Goal: Use online tool/utility: Utilize a website feature to perform a specific function

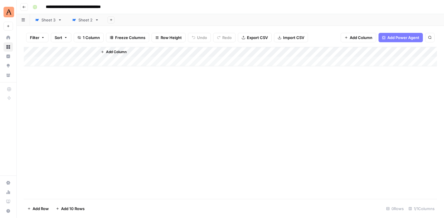
click at [22, 8] on button "Go back" at bounding box center [24, 7] width 8 height 8
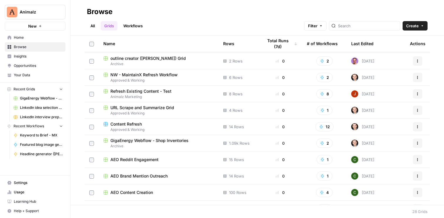
scroll to position [211, 0]
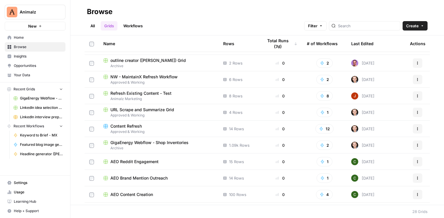
click at [381, 30] on div at bounding box center [364, 25] width 71 height 9
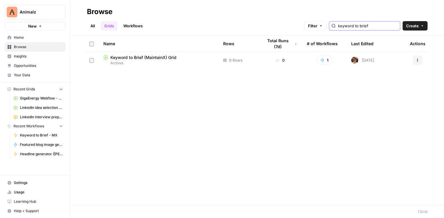
type input "keyword to brief"
click at [141, 26] on link "Workflows" at bounding box center [133, 25] width 26 height 9
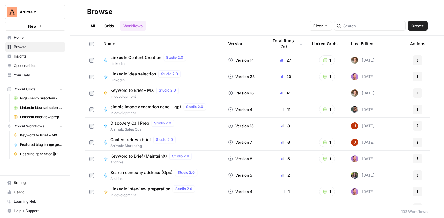
click at [129, 89] on span "Keyword to Brief - MX" at bounding box center [131, 91] width 43 height 6
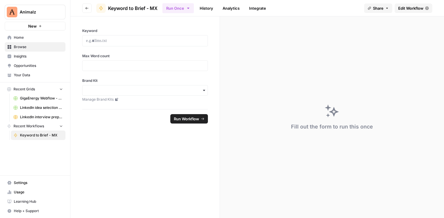
click at [116, 36] on div at bounding box center [145, 40] width 126 height 11
click at [116, 41] on p at bounding box center [145, 41] width 118 height 6
click at [116, 63] on input "Max Word count" at bounding box center [145, 65] width 118 height 5
type input "2000"
click at [100, 96] on div "Brand Kit Manage Brand Kits" at bounding box center [145, 90] width 126 height 24
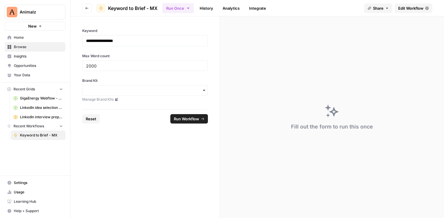
click at [102, 95] on div "button" at bounding box center [145, 90] width 126 height 11
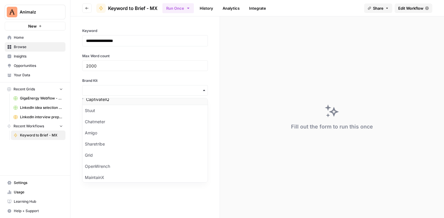
scroll to position [110, 0]
click at [109, 160] on div "OpenWrench" at bounding box center [145, 163] width 125 height 11
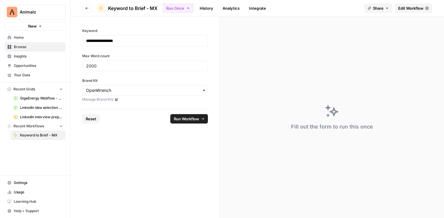
click at [181, 115] on button "Run Workflow" at bounding box center [189, 118] width 38 height 9
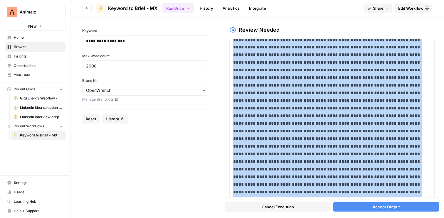
scroll to position [180, 0]
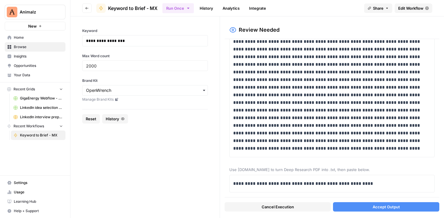
drag, startPoint x: 231, startPoint y: 69, endPoint x: 425, endPoint y: 148, distance: 209.2
click at [425, 148] on div at bounding box center [331, 18] width 205 height 277
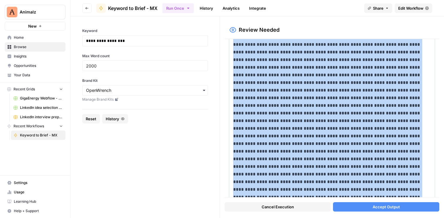
scroll to position [0, 0]
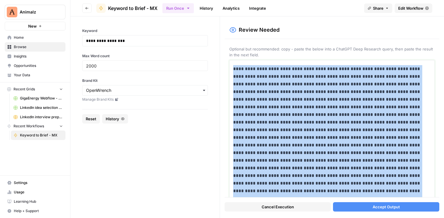
drag, startPoint x: 428, startPoint y: 148, endPoint x: 235, endPoint y: 31, distance: 226.3
click at [235, 31] on div "**********" at bounding box center [332, 117] width 215 height 192
copy p "**********"
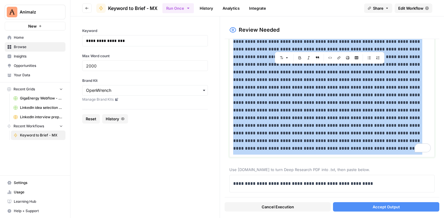
scroll to position [180, 0]
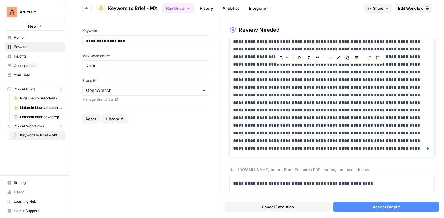
click at [289, 141] on p "To enrich screen reader interactions, please activate Accessibility in Grammarl…" at bounding box center [332, 18] width 198 height 267
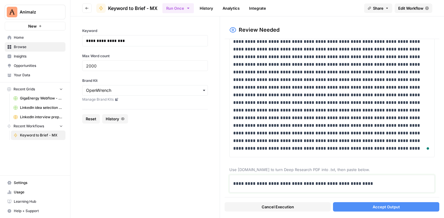
click at [288, 183] on p "**********" at bounding box center [332, 184] width 198 height 8
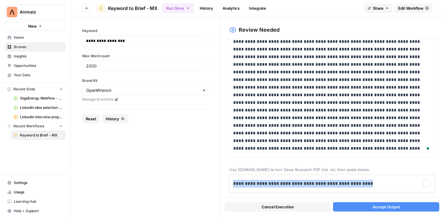
click at [288, 183] on p "**********" at bounding box center [332, 184] width 198 height 8
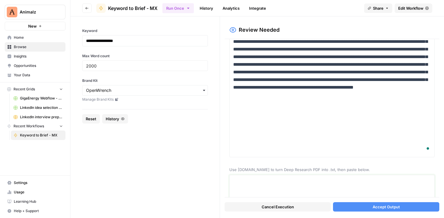
click at [282, 183] on textarea at bounding box center [332, 199] width 198 height 42
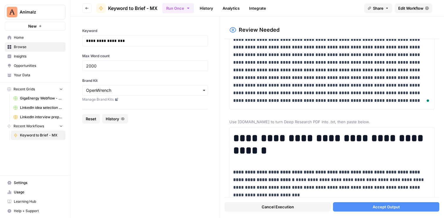
scroll to position [253, 0]
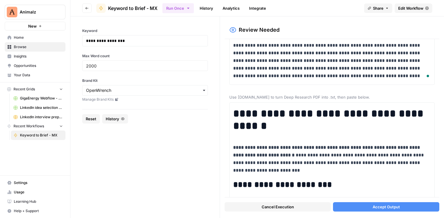
click at [368, 207] on button "Accept Output" at bounding box center [386, 206] width 106 height 9
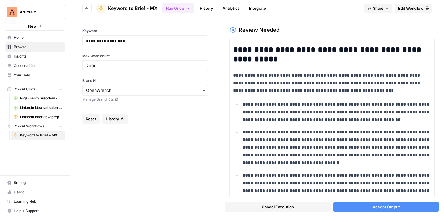
scroll to position [51, 0]
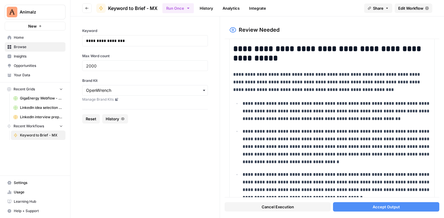
click at [361, 208] on button "Accept Output" at bounding box center [386, 206] width 106 height 9
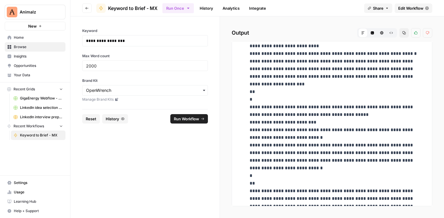
scroll to position [3004, 0]
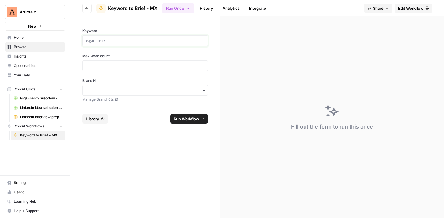
click at [147, 38] on p at bounding box center [145, 41] width 118 height 6
click at [133, 66] on input "Max Word count" at bounding box center [145, 65] width 118 height 5
click at [91, 65] on input "2000" at bounding box center [145, 65] width 118 height 5
type input "2500"
click at [127, 90] on input "Brand Kit" at bounding box center [145, 91] width 118 height 6
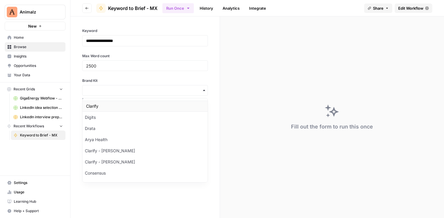
scroll to position [110, 0]
click at [106, 162] on div "OpenWrench" at bounding box center [145, 163] width 125 height 11
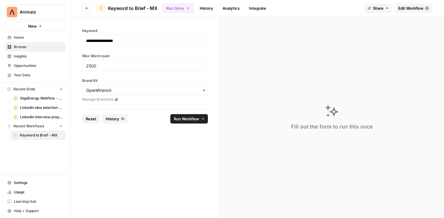
click at [194, 117] on span "Run Workflow" at bounding box center [186, 119] width 25 height 6
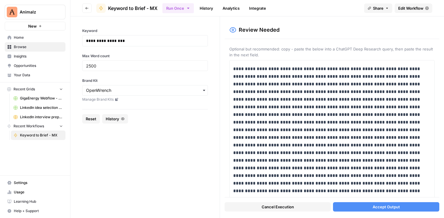
scroll to position [203, 0]
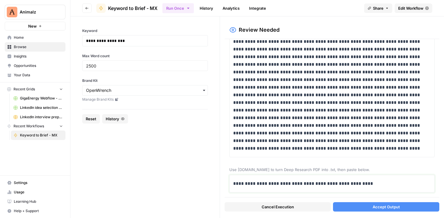
click at [265, 187] on p "**********" at bounding box center [332, 184] width 198 height 8
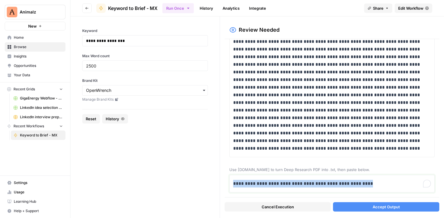
click at [265, 187] on p "**********" at bounding box center [332, 184] width 198 height 8
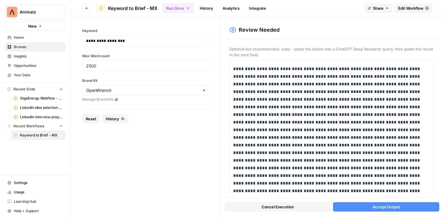
click at [364, 206] on button "Accept Output" at bounding box center [386, 206] width 106 height 9
